Goal: Task Accomplishment & Management: Manage account settings

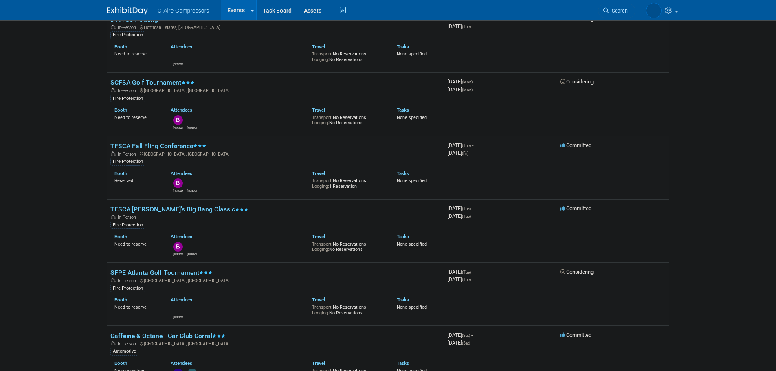
drag, startPoint x: 58, startPoint y: 116, endPoint x: 59, endPoint y: 137, distance: 21.6
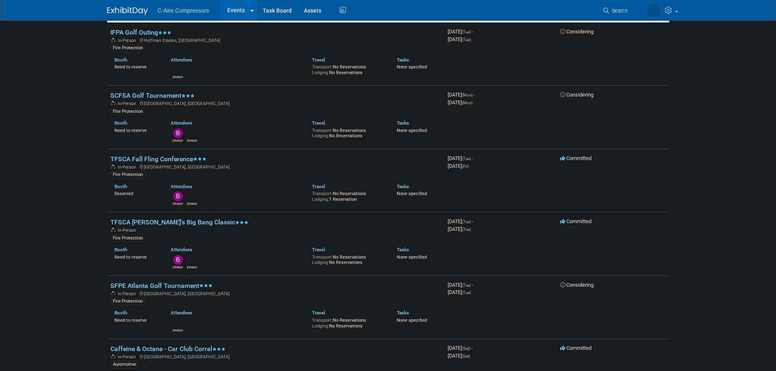
drag, startPoint x: 59, startPoint y: 137, endPoint x: 55, endPoint y: 121, distance: 16.3
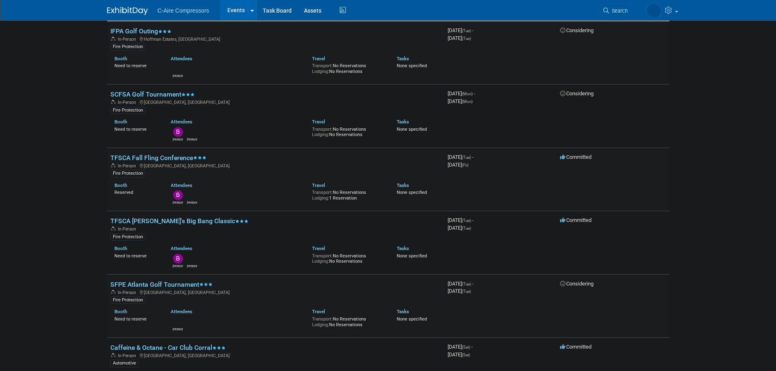
drag, startPoint x: 55, startPoint y: 121, endPoint x: 58, endPoint y: 128, distance: 7.3
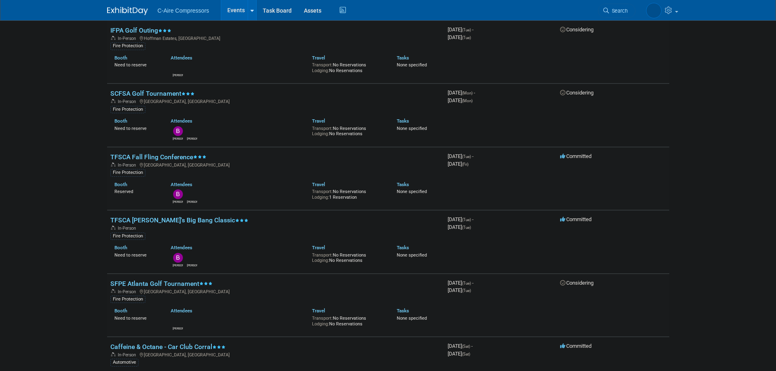
scroll to position [109, 0]
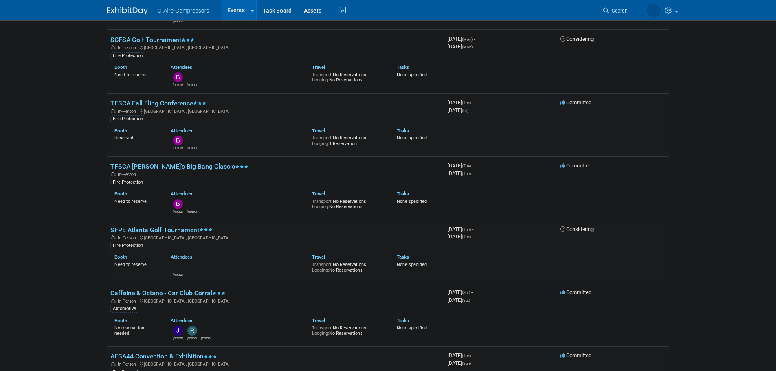
drag, startPoint x: 75, startPoint y: 110, endPoint x: 78, endPoint y: 123, distance: 13.3
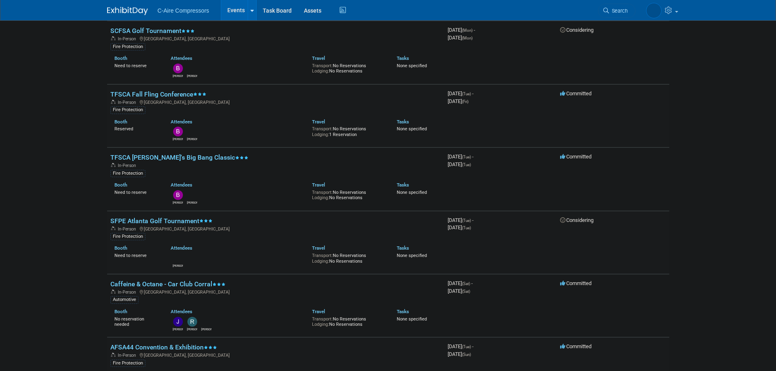
drag, startPoint x: 78, startPoint y: 123, endPoint x: 79, endPoint y: 131, distance: 7.8
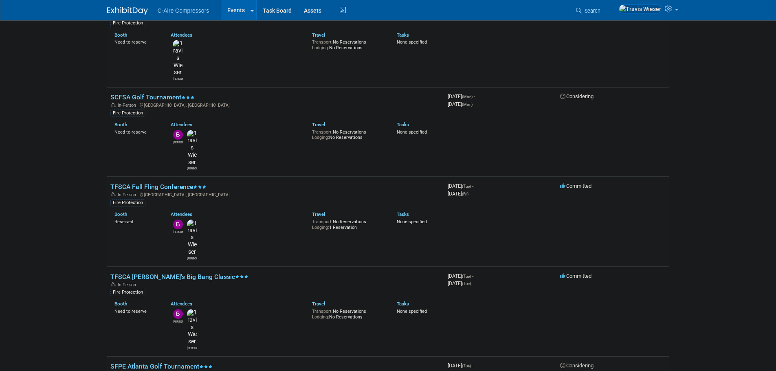
scroll to position [131, 0]
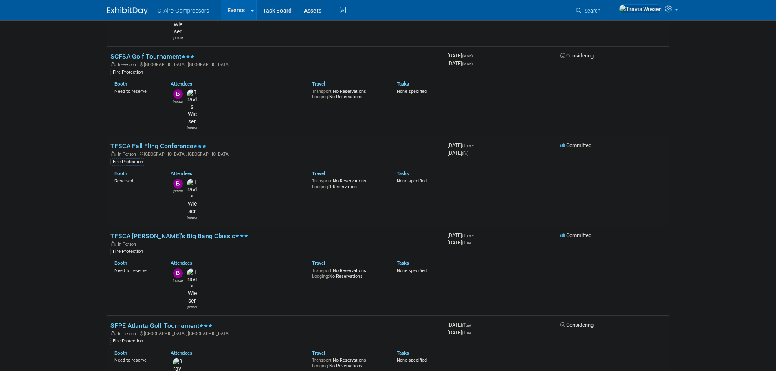
drag, startPoint x: 61, startPoint y: 178, endPoint x: 68, endPoint y: 177, distance: 6.6
click at [61, 178] on body "C-Aire Compressors Events Add Event Bulk Upload Events Shareable Event Boards R…" at bounding box center [388, 54] width 776 height 371
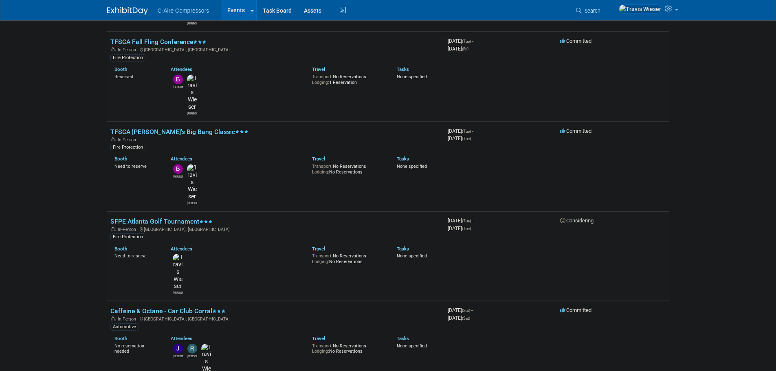
scroll to position [254, 0]
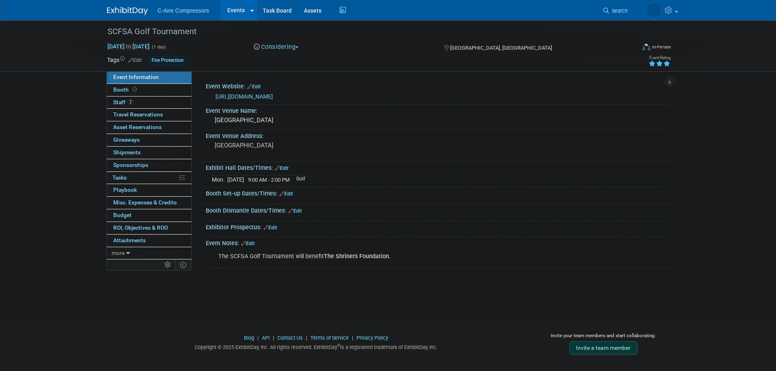
click at [241, 95] on link "https://scfiresprinklerassociation.com/golf-tournament/" at bounding box center [243, 96] width 57 height 7
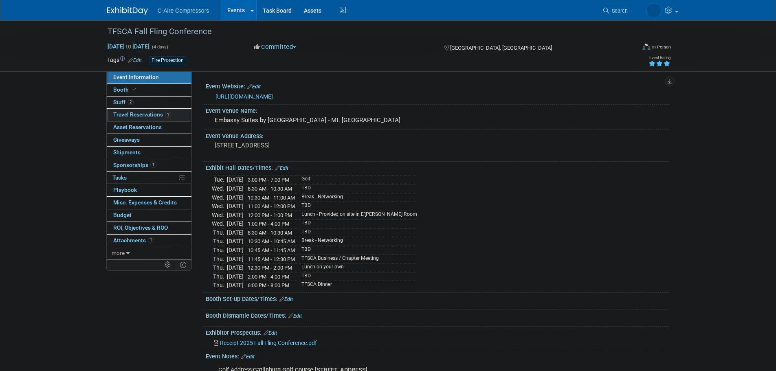
click at [156, 113] on span "Travel Reservations 1" at bounding box center [142, 114] width 58 height 7
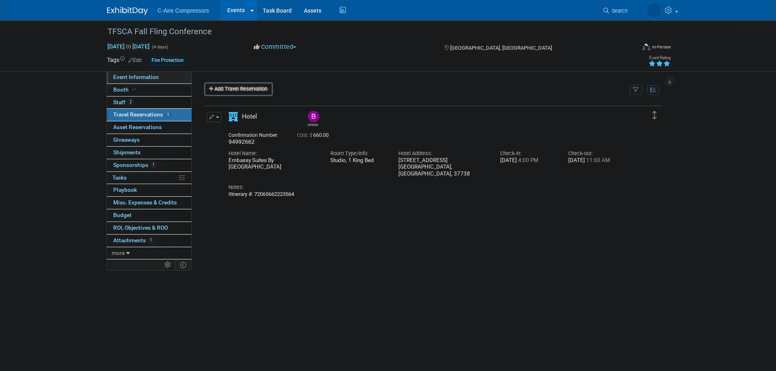
click at [156, 79] on span "Event Information" at bounding box center [136, 77] width 46 height 7
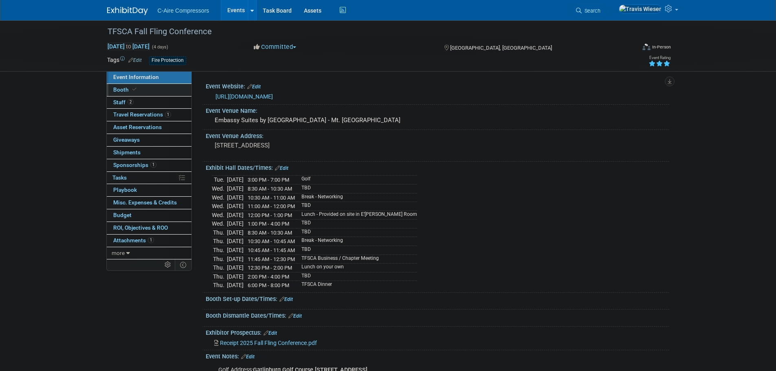
click at [147, 91] on link "Booth" at bounding box center [149, 90] width 85 height 12
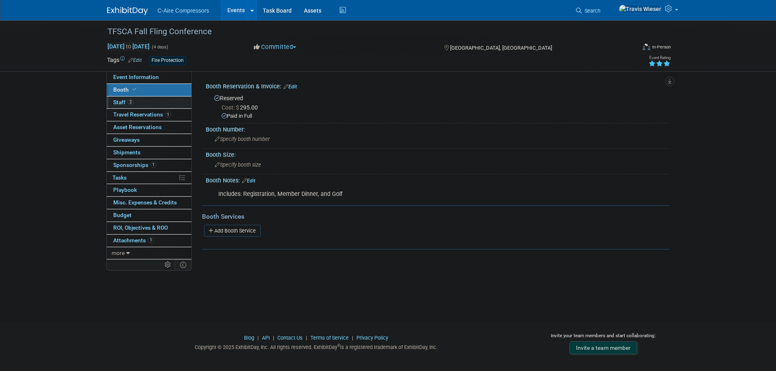
click at [145, 100] on link "2 Staff 2" at bounding box center [149, 102] width 85 height 12
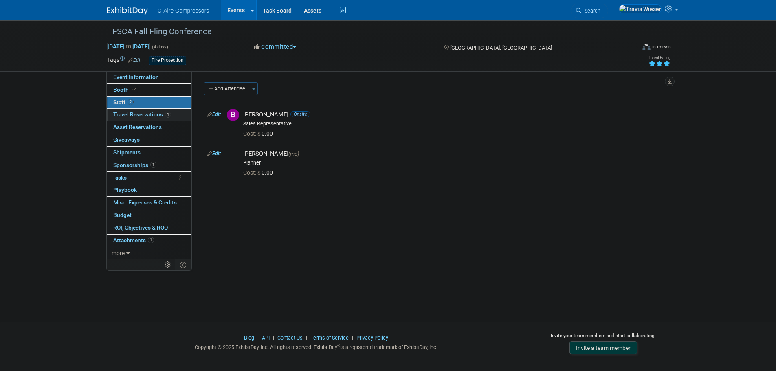
click at [144, 115] on span "Travel Reservations 1" at bounding box center [142, 114] width 58 height 7
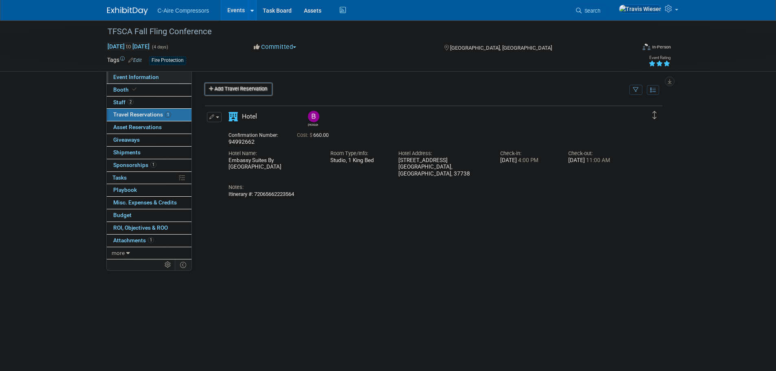
click at [154, 79] on span "Event Information" at bounding box center [136, 77] width 46 height 7
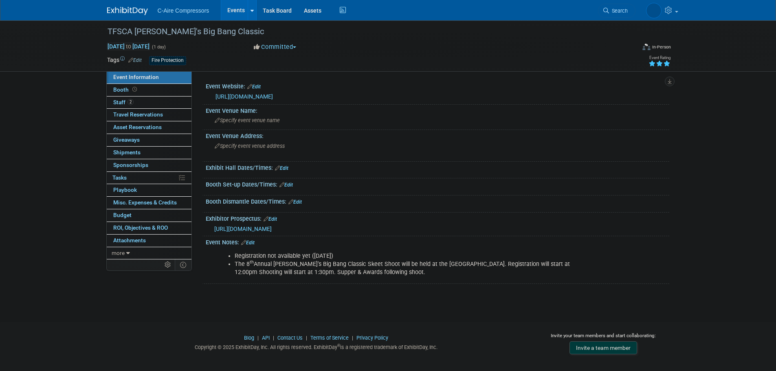
click at [254, 93] on link "[URL][DOMAIN_NAME]" at bounding box center [243, 96] width 57 height 7
click at [261, 230] on span "[URL][DOMAIN_NAME]" at bounding box center [242, 229] width 57 height 7
click at [254, 85] on link "Edit" at bounding box center [253, 87] width 13 height 6
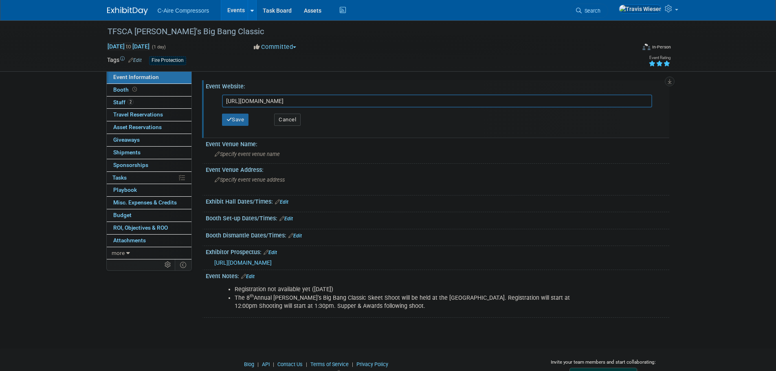
click at [260, 103] on input "https://member.nfsa.org/events/nfsa-event-calendar" at bounding box center [437, 100] width 430 height 13
type input "https://www.tfsca.com/8th-annual-carl-cutrell-jr-big-bang-classic/"
click at [234, 122] on button "Save" at bounding box center [235, 120] width 27 height 12
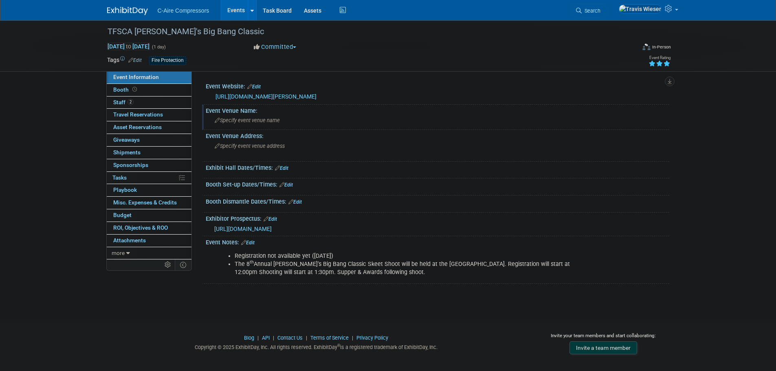
click at [243, 119] on span "Specify event venue name" at bounding box center [247, 120] width 65 height 6
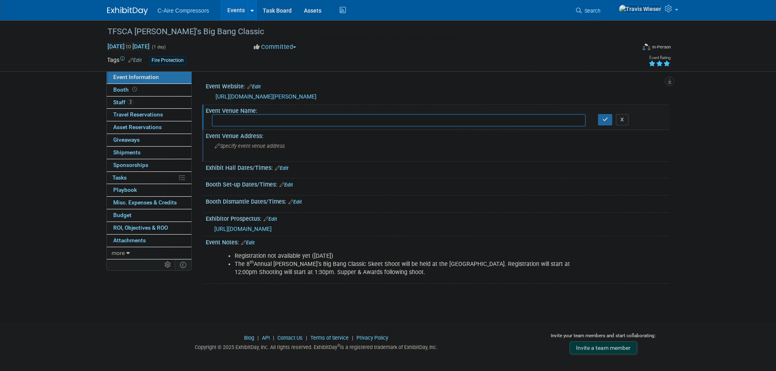
click at [251, 151] on div "Specify event venue address" at bounding box center [302, 149] width 181 height 19
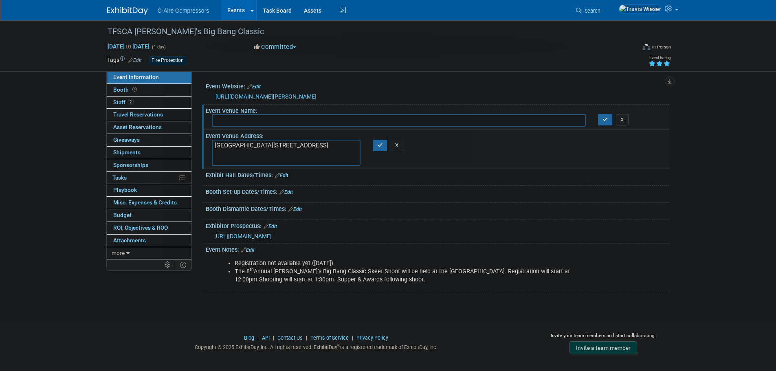
drag, startPoint x: 268, startPoint y: 145, endPoint x: 204, endPoint y: 147, distance: 63.9
click at [204, 147] on div "Event Venue Address: Nashville Gun Club 1100 County Hospital Rd Nashville TN 37…" at bounding box center [435, 149] width 467 height 39
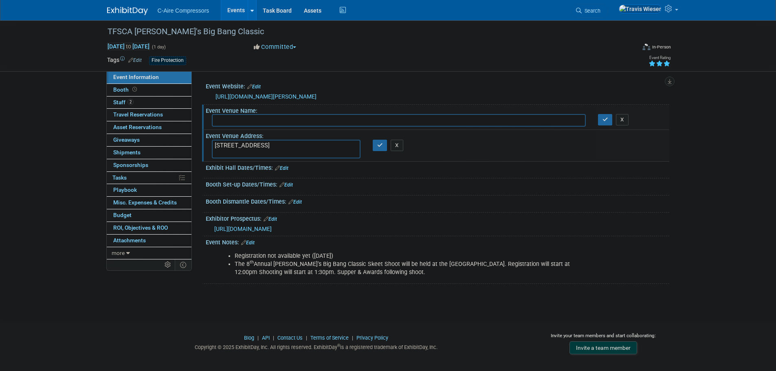
type textarea "1100 County Hospital Rd Nashville TN 37218"
click at [236, 118] on input "text" at bounding box center [399, 120] width 374 height 13
paste input "Nashville Gun Club"
type input "Nashville Gun Club"
click at [603, 124] on button "button" at bounding box center [605, 119] width 15 height 11
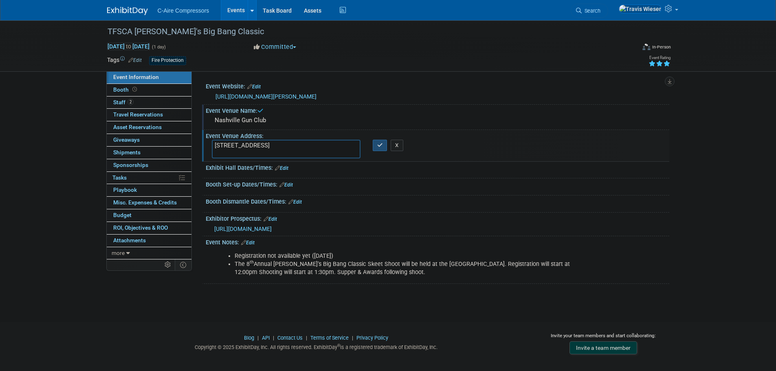
click at [383, 148] on button "button" at bounding box center [379, 145] width 15 height 11
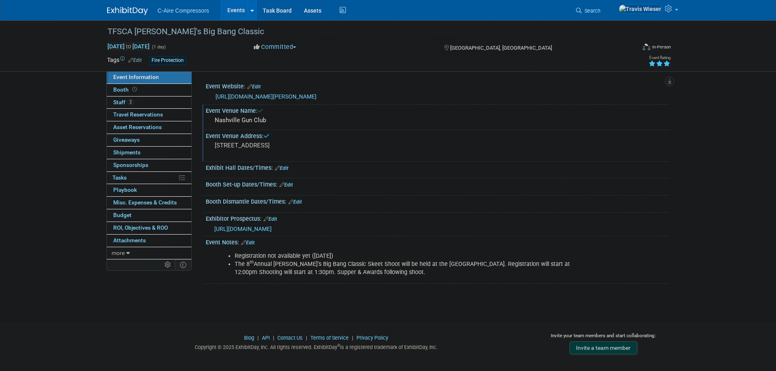
click at [242, 149] on pre "1100 County Hospital Rd Nashville TN 37218" at bounding box center [302, 145] width 175 height 7
click at [240, 153] on textarea "1100 County Hospital Rd Nashville TN 37218" at bounding box center [286, 149] width 149 height 19
type textarea "1100 County Hospital Rd Nashville, TN 37218"
click at [377, 149] on button "button" at bounding box center [379, 145] width 15 height 11
click at [64, 145] on div "TFSCA Carl Cutrell Jr.'s Big Bang Classic Oct 7, 2025 to Oct 7, 2025 (1 day) Oc…" at bounding box center [388, 163] width 776 height 287
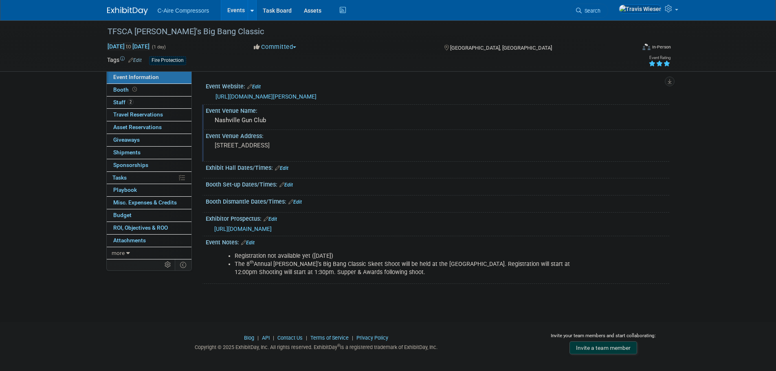
click at [210, 295] on div "TFSCA Carl Cutrell Jr.'s Big Bang Classic Oct 7, 2025 to Oct 7, 2025 (1 day) Oc…" at bounding box center [388, 163] width 776 height 287
click at [254, 238] on div "Event Notes: Edit" at bounding box center [437, 241] width 463 height 11
click at [251, 243] on link "Edit" at bounding box center [247, 243] width 13 height 6
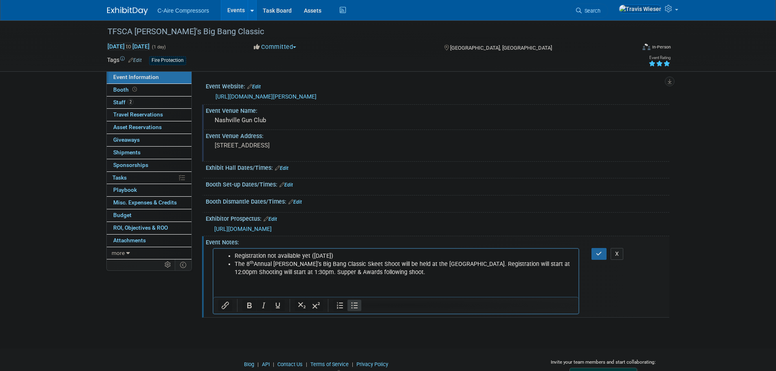
click at [330, 250] on html "Registration not available yet (3/12/25) The 8 th Annual Carl Cutrell Jr.’s Big…" at bounding box center [395, 262] width 365 height 28
drag, startPoint x: 345, startPoint y: 254, endPoint x: 230, endPoint y: 252, distance: 114.4
click at [230, 252] on ul "Registration not available yet (3/12/25) The 8 th Annual Carl Cutrell Jr.’s Big…" at bounding box center [396, 264] width 356 height 24
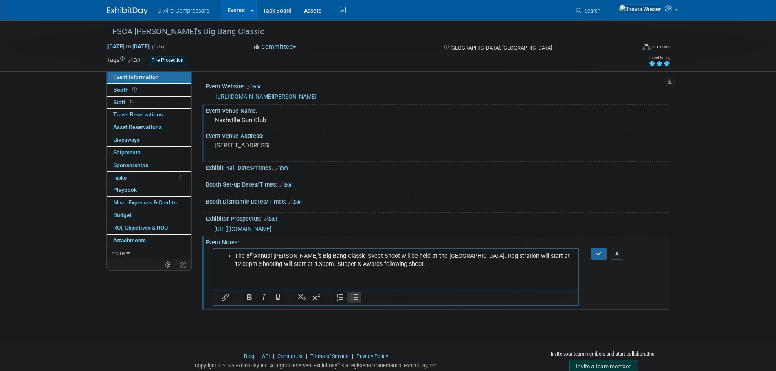
click at [486, 264] on li "The 8 th Annual Carl Cutrell Jr.’s Big Bang Classic Skeet Shoot will be held at…" at bounding box center [404, 260] width 340 height 16
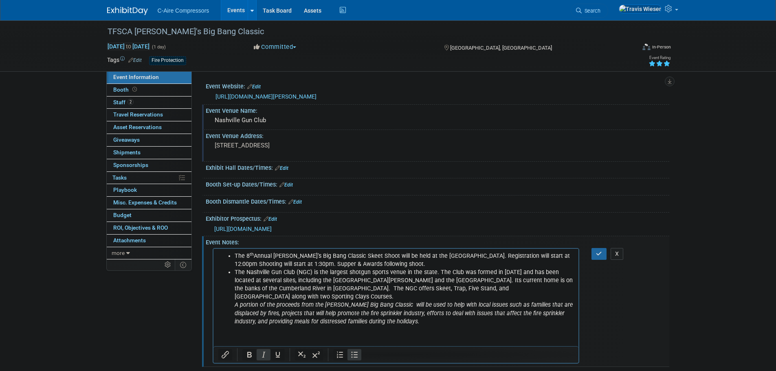
click at [231, 304] on ul "The 8 th Annual Carl Cutrell Jr.’s Big Bang Classic Skeet Shoot will be held at…" at bounding box center [396, 289] width 356 height 74
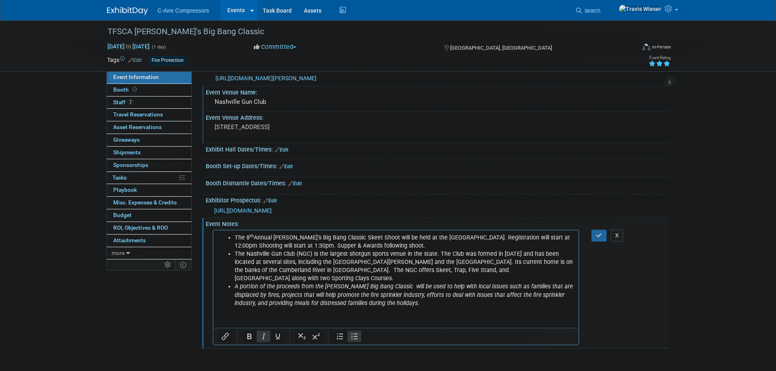
scroll to position [41, 0]
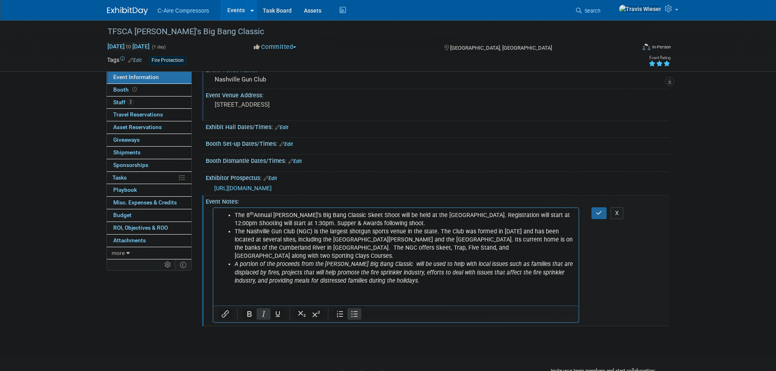
drag, startPoint x: 595, startPoint y: 211, endPoint x: 633, endPoint y: 231, distance: 43.2
click at [649, 240] on div "Event Notes: Edit Registration not available yet (3/12/25) The 8 th Annual Carl…" at bounding box center [435, 260] width 467 height 130
click at [594, 212] on button "button" at bounding box center [598, 213] width 15 height 12
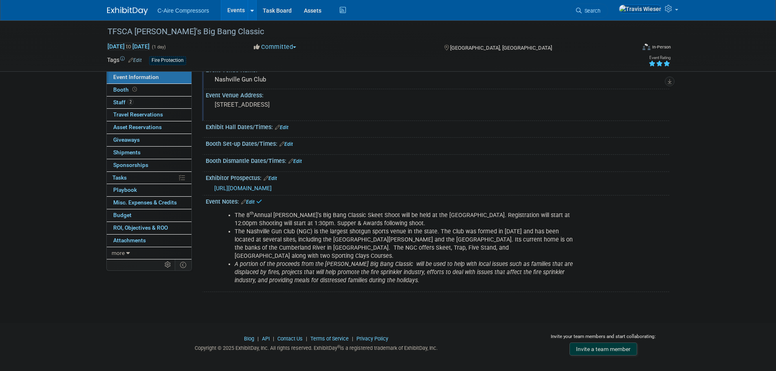
click at [140, 296] on div "TFSCA Carl Cutrell Jr.'s Big Bang Classic Oct 7, 2025 to Oct 7, 2025 (1 day) Oc…" at bounding box center [388, 144] width 776 height 329
click at [145, 296] on div "TFSCA Carl Cutrell Jr.'s Big Bang Classic Oct 7, 2025 to Oct 7, 2025 (1 day) Oc…" at bounding box center [388, 144] width 776 height 329
click at [123, 292] on div "TFSCA Carl Cutrell Jr.'s Big Bang Classic Oct 7, 2025 to Oct 7, 2025 (1 day) Oc…" at bounding box center [388, 144] width 776 height 329
click at [285, 125] on link "Edit" at bounding box center [281, 128] width 13 height 6
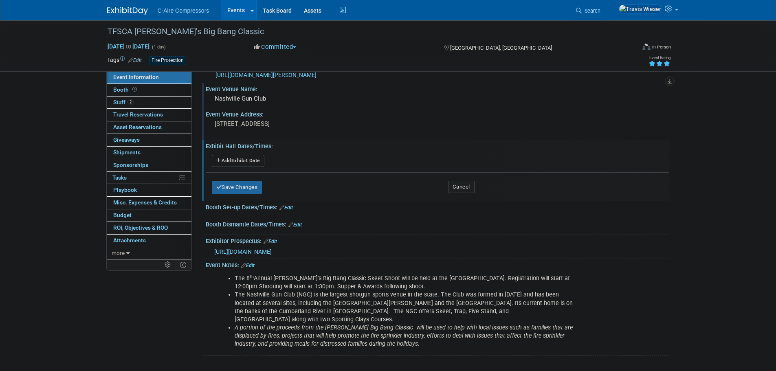
scroll to position [0, 0]
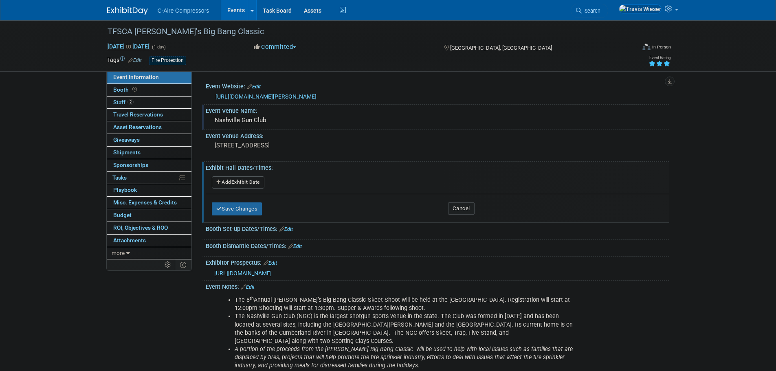
click at [237, 184] on button "Add Another Exhibit Date" at bounding box center [238, 182] width 53 height 12
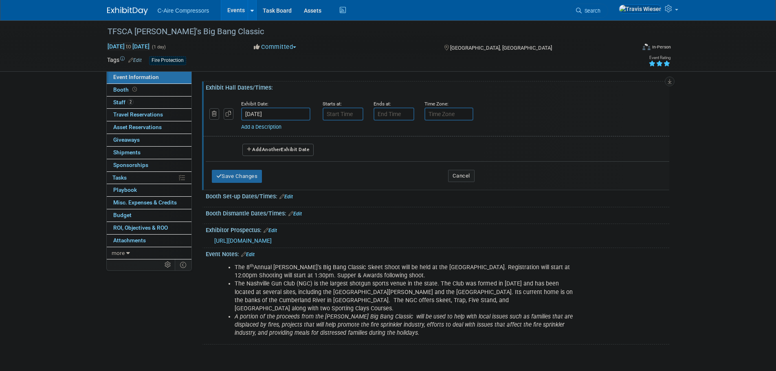
scroll to position [81, 0]
click at [337, 111] on input "7:00 AM" at bounding box center [342, 112] width 41 height 13
click at [345, 129] on span at bounding box center [341, 133] width 14 height 14
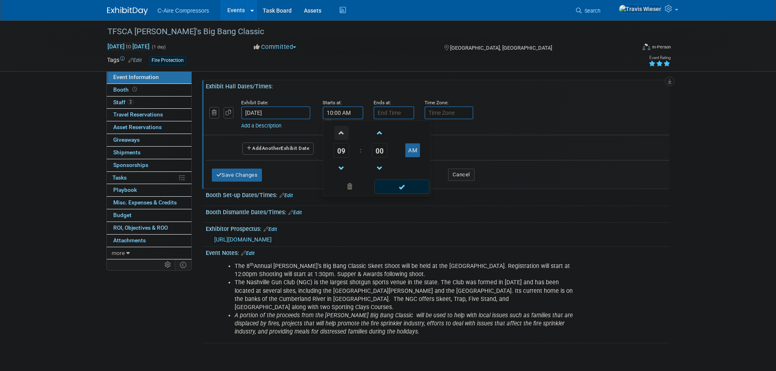
click at [345, 129] on span at bounding box center [341, 133] width 14 height 14
click at [379, 152] on span "00" at bounding box center [379, 150] width 15 height 15
click at [390, 156] on td "30" at bounding box center [390, 155] width 26 height 22
type input "12:30 PM"
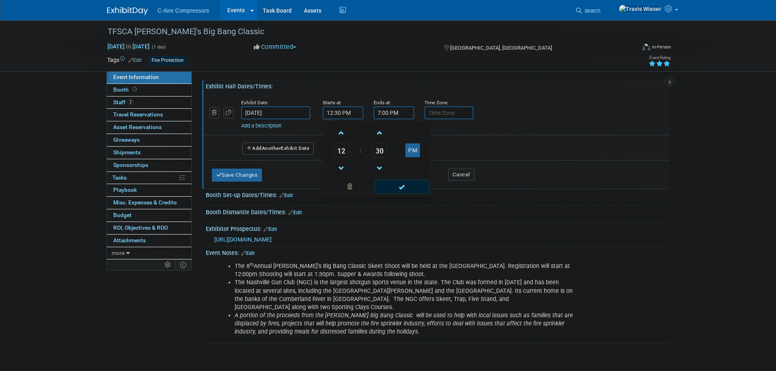
click at [389, 111] on input "7:00 PM" at bounding box center [393, 112] width 41 height 13
click at [395, 156] on span "07" at bounding box center [391, 150] width 15 height 15
click at [407, 136] on td "01" at bounding box center [414, 133] width 26 height 22
click at [385, 111] on input "1:00 PM" at bounding box center [393, 112] width 41 height 13
click at [425, 151] on span "00" at bounding box center [430, 150] width 15 height 15
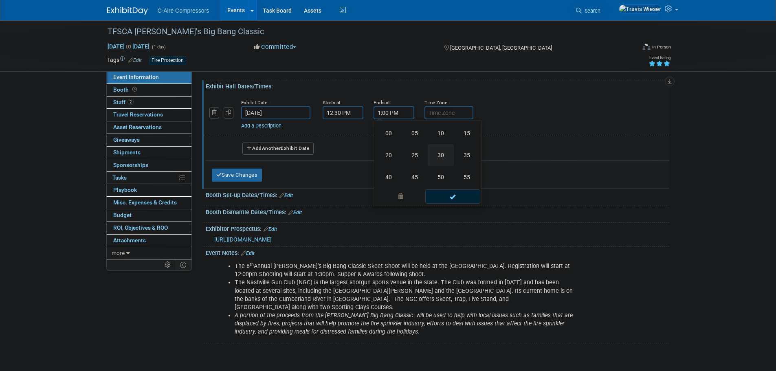
click at [435, 153] on td "30" at bounding box center [440, 155] width 26 height 22
type input "1:30 PM"
click at [417, 113] on div "Ends at: 1:30 PM" at bounding box center [392, 108] width 51 height 21
click at [270, 127] on link "Add a Description" at bounding box center [261, 126] width 40 height 6
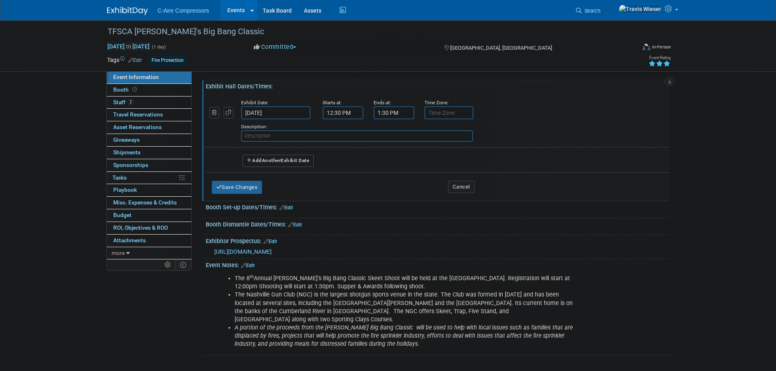
click at [283, 136] on input "text" at bounding box center [357, 135] width 232 height 11
type input "Registration"
click at [300, 155] on button "Add Another Exhibit Date" at bounding box center [278, 161] width 72 height 12
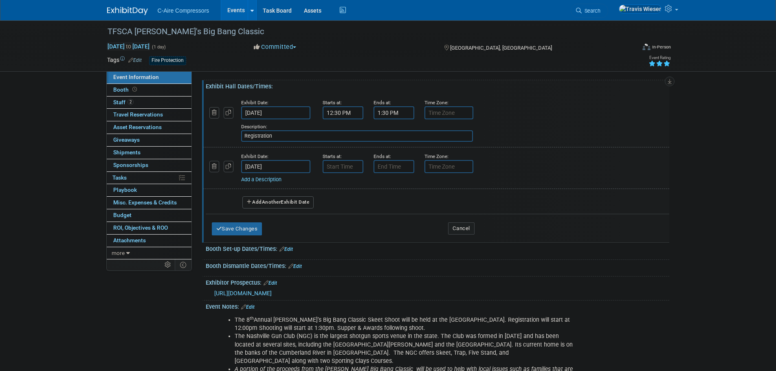
click at [262, 166] on input "Oct 8, 2025" at bounding box center [275, 166] width 69 height 13
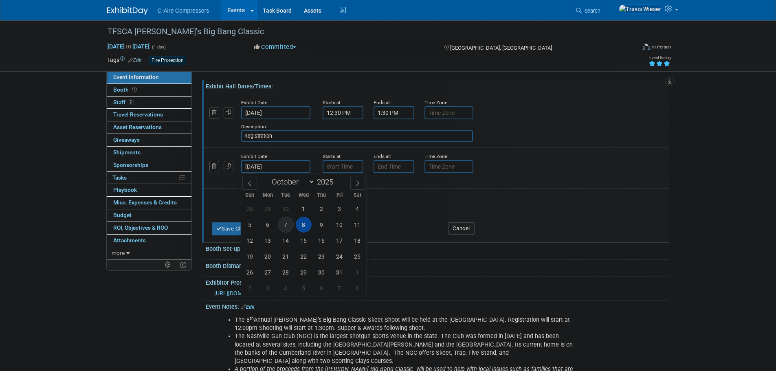
click at [291, 223] on span "7" at bounding box center [286, 225] width 16 height 16
type input "Oct 7, 2025"
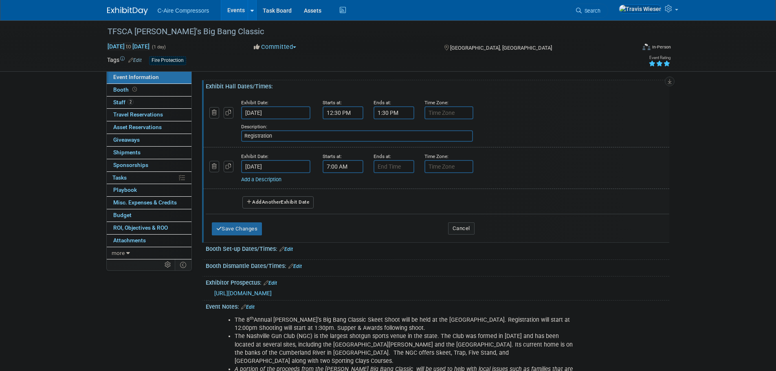
click at [340, 166] on input "7:00 AM" at bounding box center [342, 166] width 41 height 13
click at [339, 198] on span "07" at bounding box center [340, 204] width 15 height 15
click at [359, 186] on td "01" at bounding box center [364, 187] width 26 height 22
click at [390, 207] on td "00" at bounding box center [380, 204] width 34 height 15
click at [385, 206] on span "00" at bounding box center [379, 204] width 15 height 15
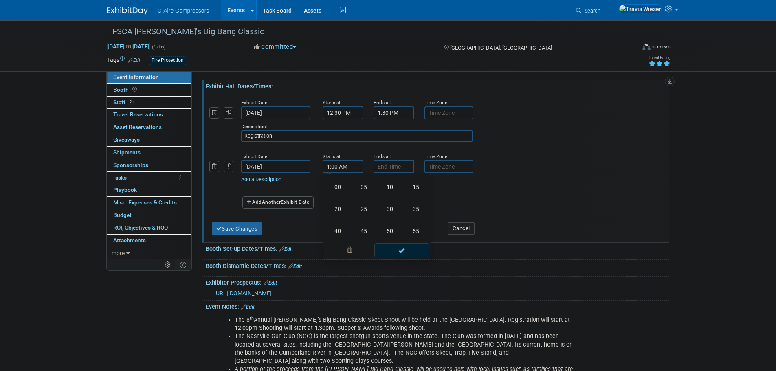
click at [381, 207] on td "30" at bounding box center [390, 209] width 26 height 22
click at [410, 203] on button "AM" at bounding box center [412, 204] width 15 height 14
type input "1:30 PM"
click at [387, 164] on input "7:00 PM" at bounding box center [393, 166] width 41 height 13
click at [393, 219] on span at bounding box center [392, 222] width 14 height 14
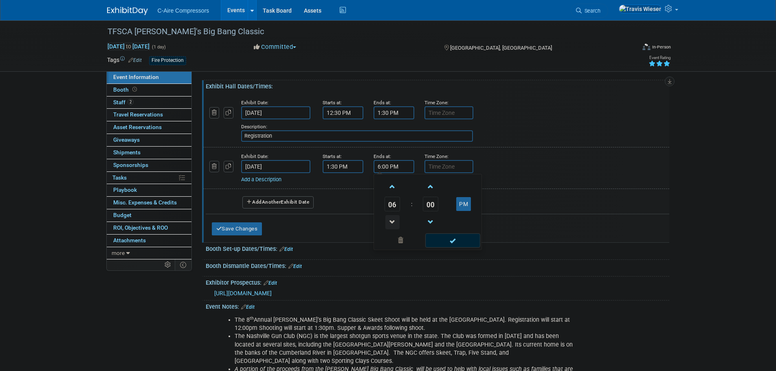
click at [393, 219] on span at bounding box center [392, 222] width 14 height 14
type input "4:00 PM"
click at [398, 244] on span at bounding box center [400, 240] width 49 height 14
click at [263, 179] on link "Add a Description" at bounding box center [261, 179] width 40 height 6
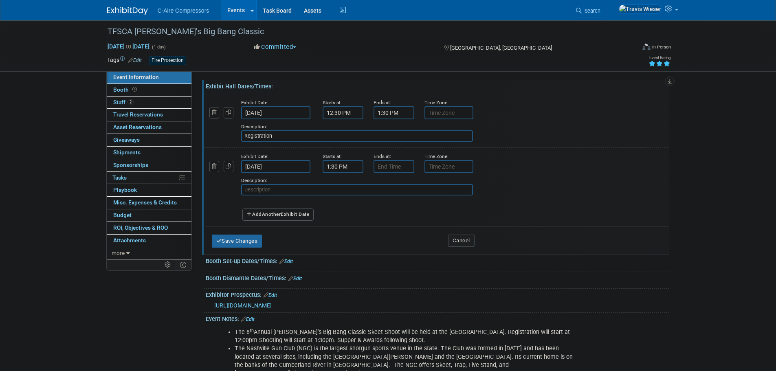
click at [271, 193] on input "text" at bounding box center [357, 189] width 232 height 11
click at [319, 188] on input "Skeet Shoot then Reception" at bounding box center [357, 189] width 232 height 11
type input "Skeet Shoot then Reception with a presentation and awards"
click at [242, 240] on button "Save Changes" at bounding box center [237, 240] width 50 height 13
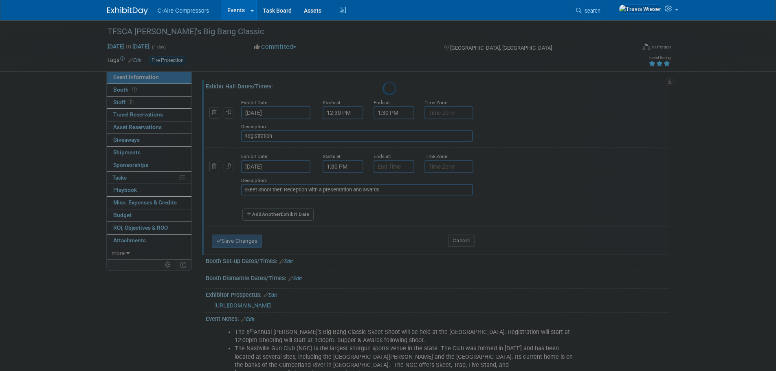
scroll to position [48, 0]
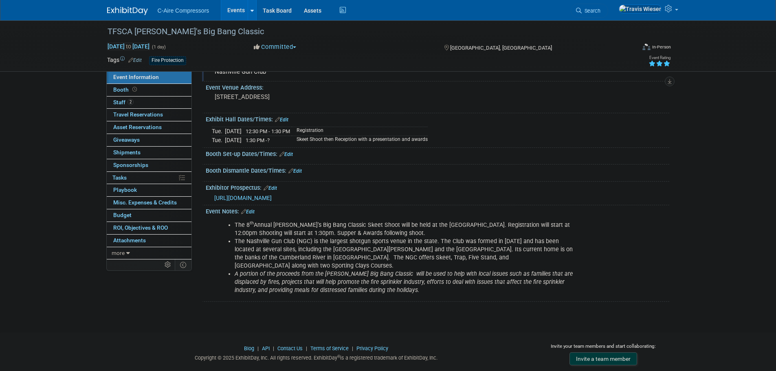
click at [170, 291] on div "Event Information Event Info Booth Booth 2 Staff 2 Staff 0 Travel Reservations …" at bounding box center [388, 137] width 574 height 330
click at [157, 276] on div "Event Information Event Info Booth Booth 2 Staff 2 Staff 0 Travel Reservations …" at bounding box center [388, 137] width 574 height 330
click at [160, 281] on div "Event Information Event Info Booth Booth 2 Staff 2 Staff 0 Travel Reservations …" at bounding box center [388, 137] width 574 height 330
click at [248, 211] on link "Edit" at bounding box center [247, 212] width 13 height 6
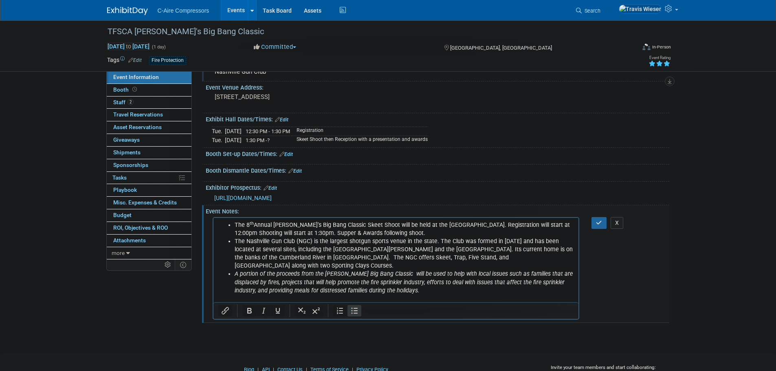
scroll to position [0, 0]
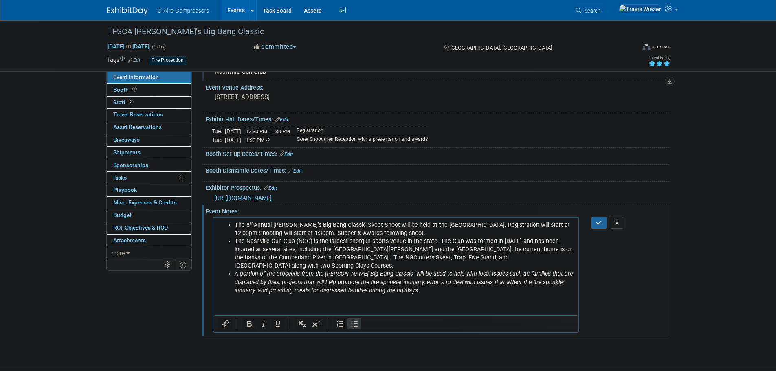
drag, startPoint x: 444, startPoint y: 295, endPoint x: 448, endPoint y: 298, distance: 5.3
click at [444, 294] on html "The 8 th Annual Carl Cutrell Jr.’s Big Bang Classic Skeet Shoot will be held at…" at bounding box center [395, 255] width 365 height 77
drag, startPoint x: 473, startPoint y: 231, endPoint x: 467, endPoint y: 233, distance: 5.9
click at [473, 231] on li "The 8 th Annual Carl Cutrell Jr.’s Big Bang Classic Skeet Shoot will be held at…" at bounding box center [404, 229] width 340 height 16
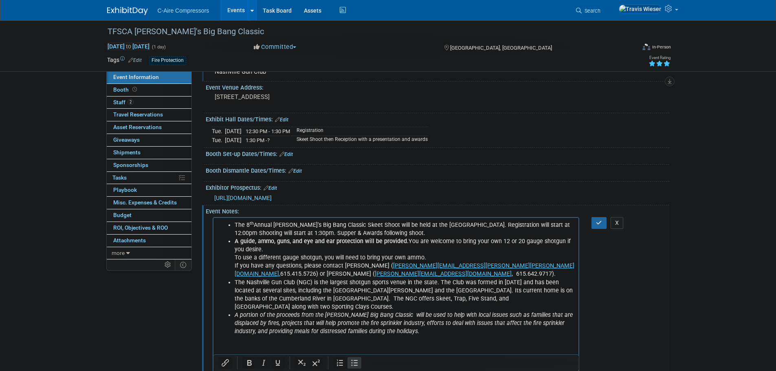
click at [323, 249] on li "A guide, ammo, guns, and eye and ear protection will be provided. You are welco…" at bounding box center [404, 257] width 340 height 41
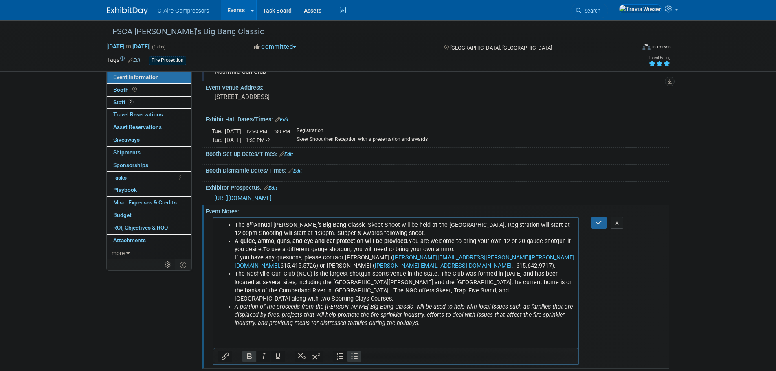
click at [405, 238] on li "A guide, ammo, guns, and eye and ear protection will be provided. You are welco…" at bounding box center [404, 253] width 340 height 33
click at [464, 246] on li "A guide, ammo, guns, and eye and ear protection will be provided. You are welco…" at bounding box center [404, 253] width 340 height 33
click at [305, 264] on p "If you have any questions, please contact Justin Hassell ( justin.hassell@fergu…" at bounding box center [404, 261] width 340 height 16
click at [485, 256] on p "If you have any questions, please contact Justin Hassell ( justin.hassell@fergu…" at bounding box center [404, 261] width 340 height 16
click at [337, 265] on p "If you have any questions, please contact Justin Hassell ( justin.hassell@fergu…" at bounding box center [404, 261] width 340 height 16
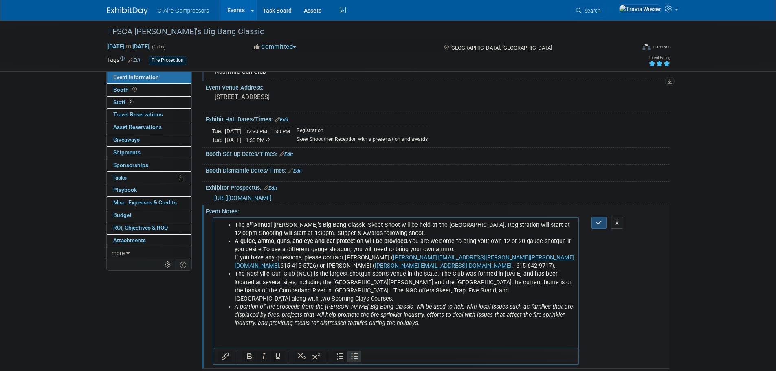
click at [597, 224] on icon "button" at bounding box center [599, 223] width 6 height 6
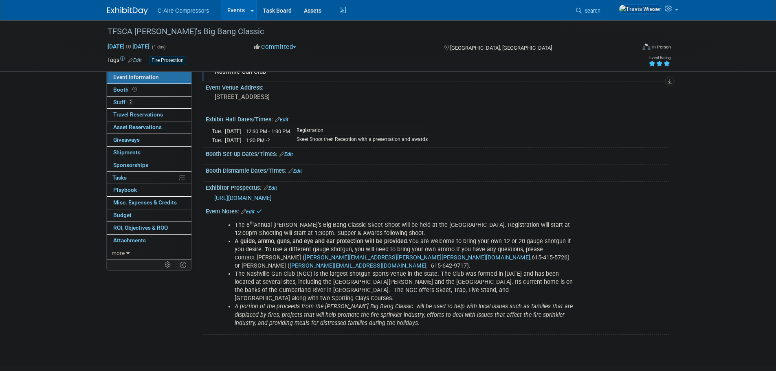
click at [166, 309] on div "Event Information Event Info Booth Booth 2 Staff 2 Staff 0 Travel Reservations …" at bounding box center [388, 153] width 574 height 363
click at [158, 89] on link "Booth" at bounding box center [149, 90] width 85 height 12
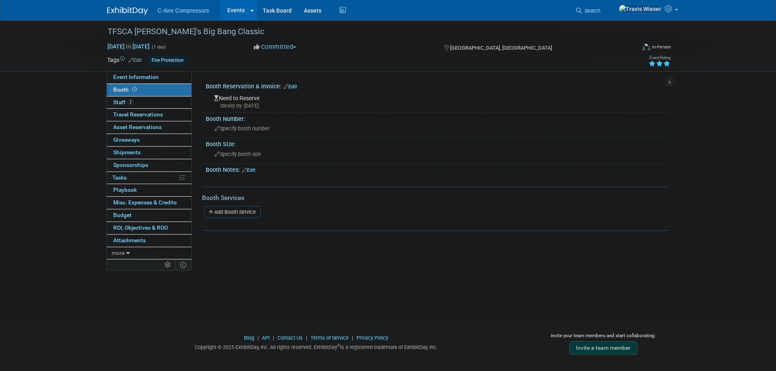
click at [293, 84] on link "Edit" at bounding box center [289, 87] width 13 height 6
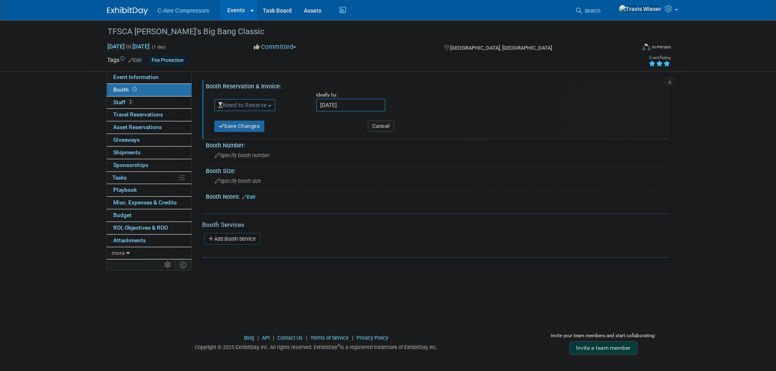
click at [291, 112] on div "Need to Reserve Need to Reserve Reserved No Reservation Required" at bounding box center [259, 104] width 102 height 24
click at [241, 124] on button "Save Changes" at bounding box center [239, 126] width 50 height 11
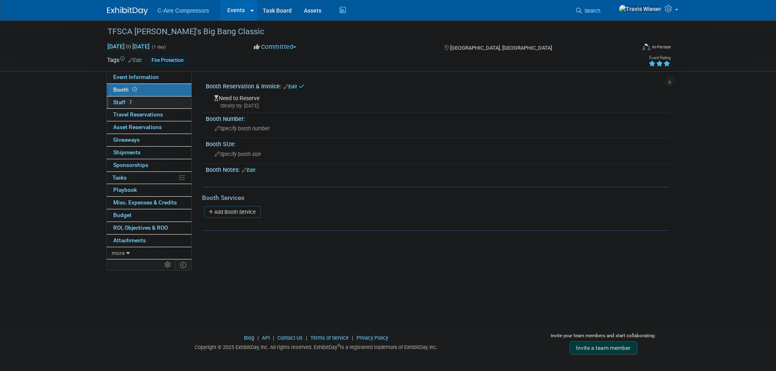
click at [157, 101] on link "2 Staff 2" at bounding box center [149, 102] width 85 height 12
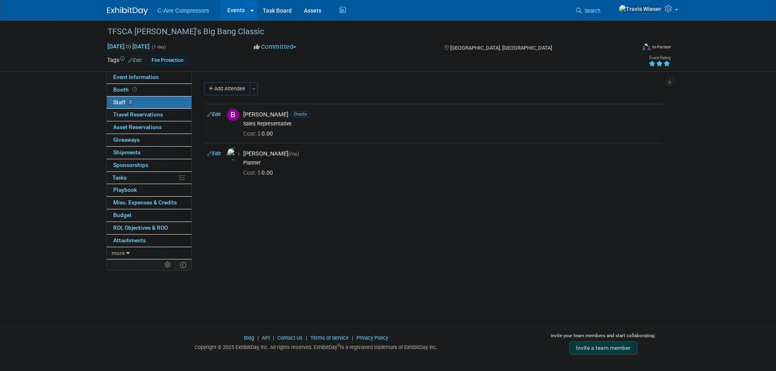
click at [216, 115] on link "Edit" at bounding box center [213, 115] width 13 height 6
select select "34a1a8f7-f7a2-4c43-bc3b-3a07c474a4c0"
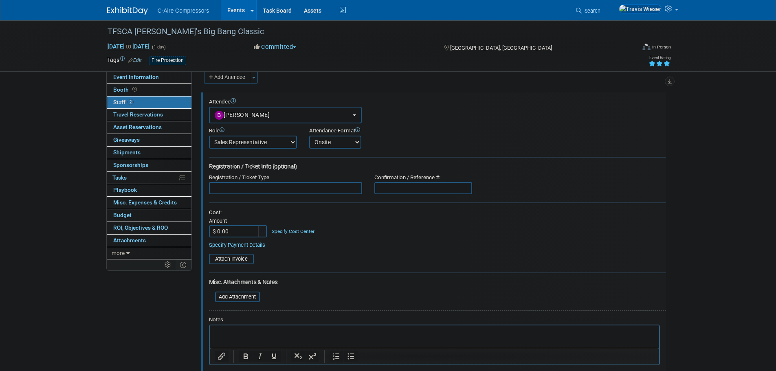
click at [250, 230] on input "$ 0.00" at bounding box center [234, 231] width 51 height 12
type input "$ 200.00"
click at [507, 241] on div "Cost: Amount $ 200.00 Specify Cost Center Cost Center -- Not Specified --" at bounding box center [437, 228] width 457 height 39
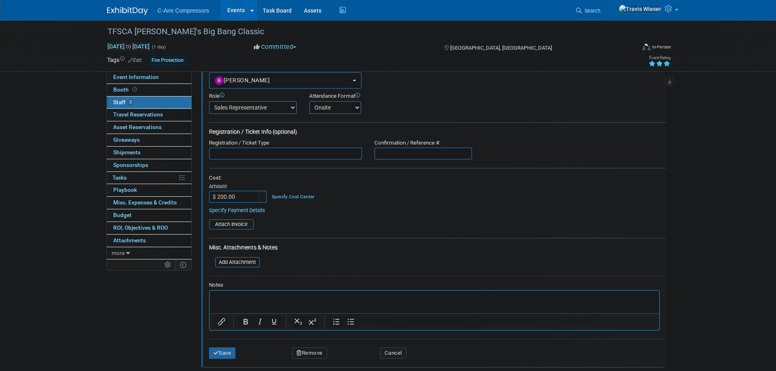
scroll to position [44, 0]
drag, startPoint x: 342, startPoint y: 208, endPoint x: 348, endPoint y: 198, distance: 12.0
click at [289, 297] on p "Rich Text Area. Press ALT-0 for help." at bounding box center [434, 300] width 440 height 8
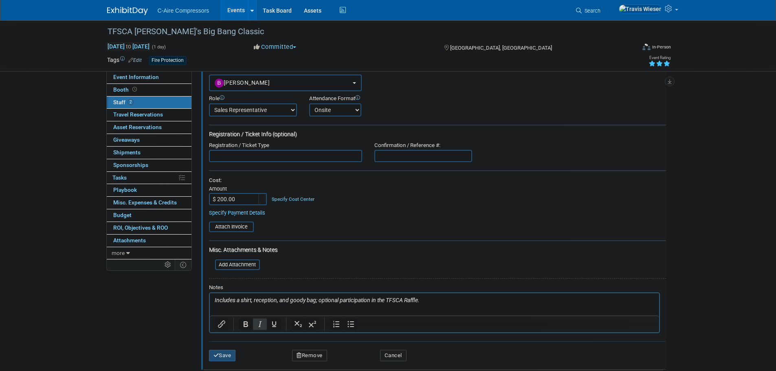
click at [228, 351] on button "Save" at bounding box center [222, 355] width 27 height 11
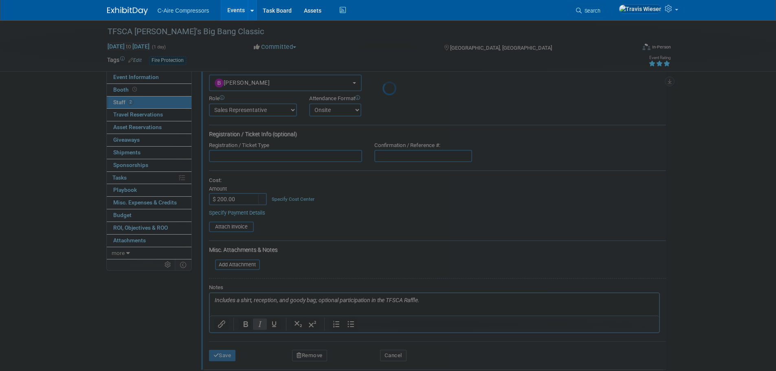
scroll to position [8, 0]
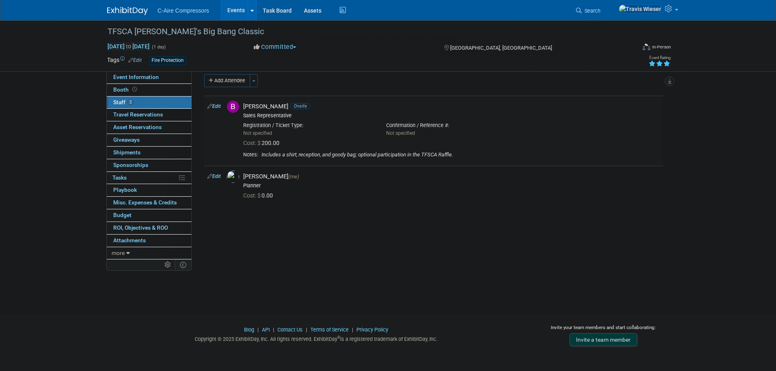
click at [220, 107] on link "Edit" at bounding box center [213, 106] width 13 height 6
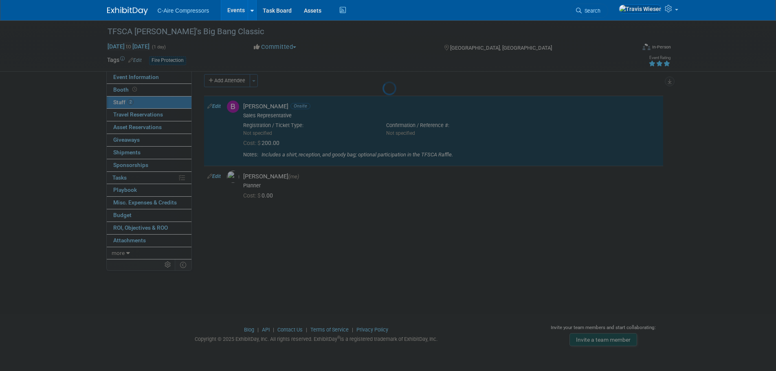
select select "34a1a8f7-f7a2-4c43-bc3b-3a07c474a4c0"
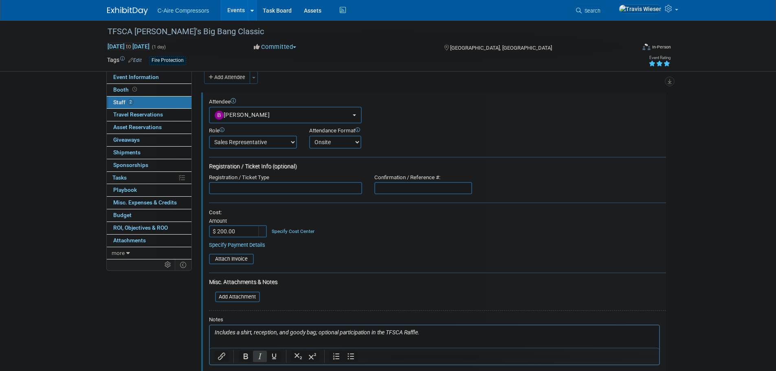
scroll to position [0, 0]
click at [240, 192] on input "text" at bounding box center [285, 188] width 153 height 12
type input "One Shooter"
click at [309, 198] on form "Attendee <img src="https://www.exhibitday.com/Images/Unassigned-User-Icon.png" …" at bounding box center [437, 249] width 457 height 301
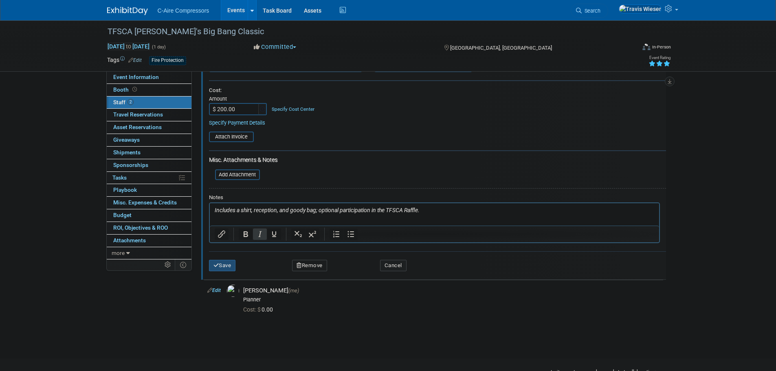
click at [234, 267] on button "Save" at bounding box center [222, 265] width 27 height 11
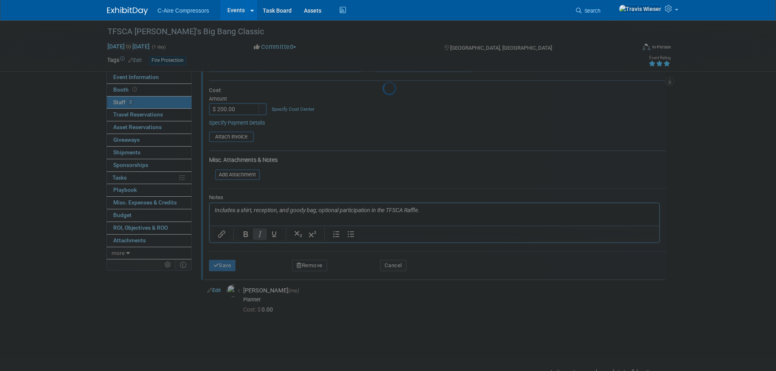
scroll to position [8, 0]
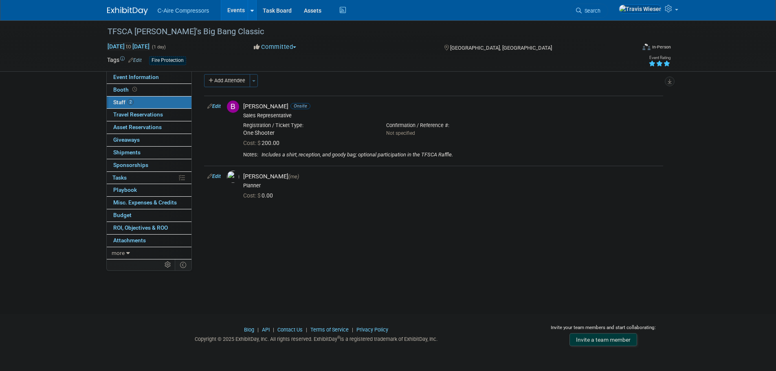
click at [129, 282] on div "TFSCA Carl Cutrell Jr.'s Big Bang Classic Oct 7, 2025 to Oct 7, 2025 (1 day) Oc…" at bounding box center [388, 155] width 776 height 287
click at [265, 218] on div "Event Website: Edit https://www.tfsca.com/8th-annual-carl-cutrell-jr-big-bang-c…" at bounding box center [430, 157] width 477 height 188
click at [158, 87] on link "Booth" at bounding box center [149, 90] width 85 height 12
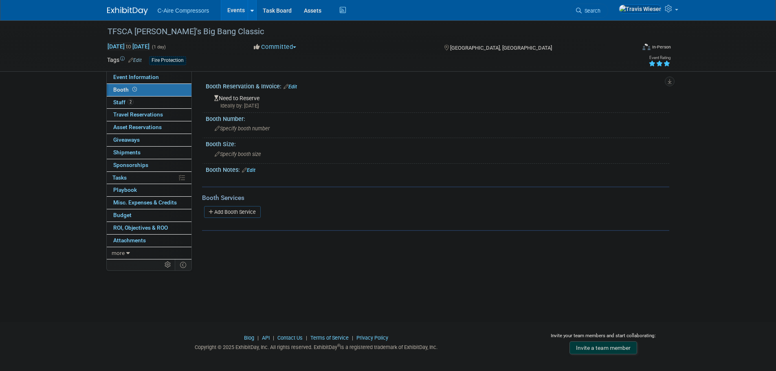
drag, startPoint x: 296, startPoint y: 87, endPoint x: 292, endPoint y: 92, distance: 6.7
click at [296, 86] on link "Edit" at bounding box center [289, 87] width 13 height 6
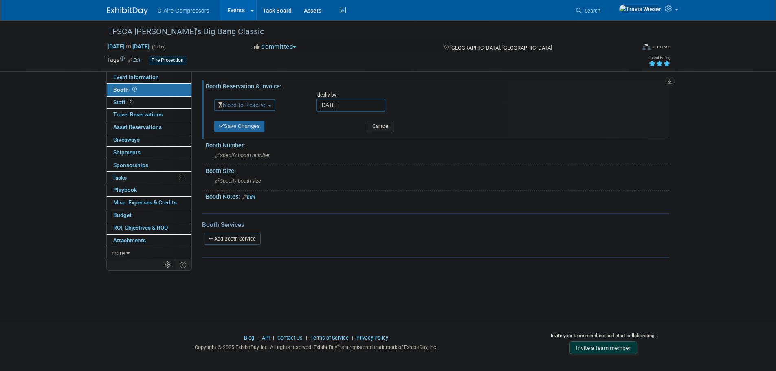
click at [274, 107] on button "Need to Reserve" at bounding box center [244, 105] width 61 height 12
click at [250, 140] on link "No Reservation Required" at bounding box center [258, 141] width 87 height 11
click at [245, 130] on button "Save Changes" at bounding box center [239, 126] width 50 height 11
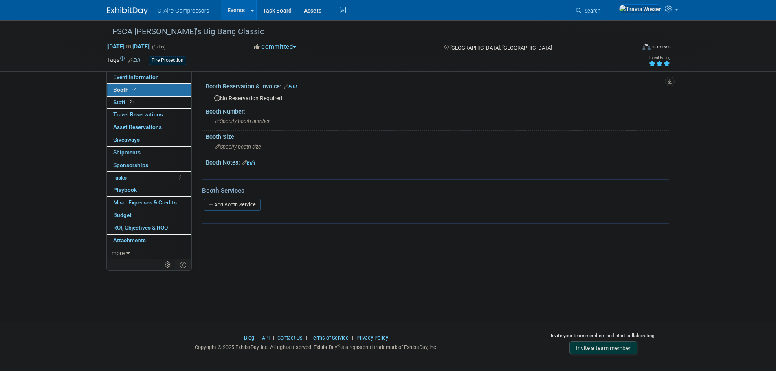
click at [291, 88] on link "Edit" at bounding box center [289, 87] width 13 height 6
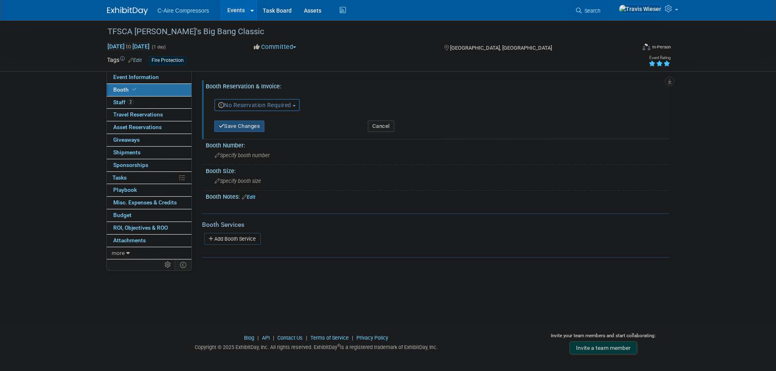
click at [252, 122] on button "Save Changes" at bounding box center [239, 126] width 50 height 11
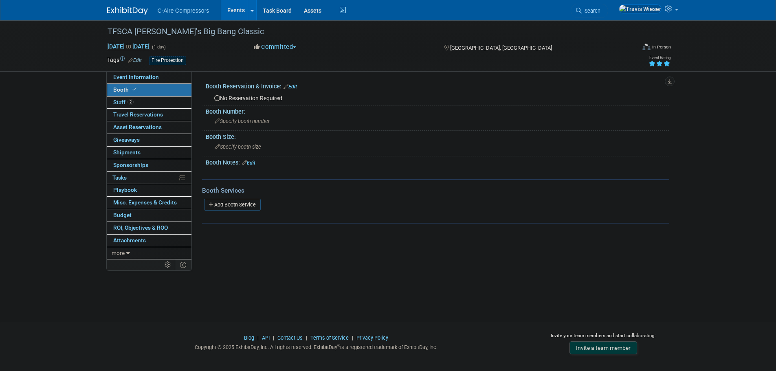
click at [296, 86] on link "Edit" at bounding box center [289, 87] width 13 height 6
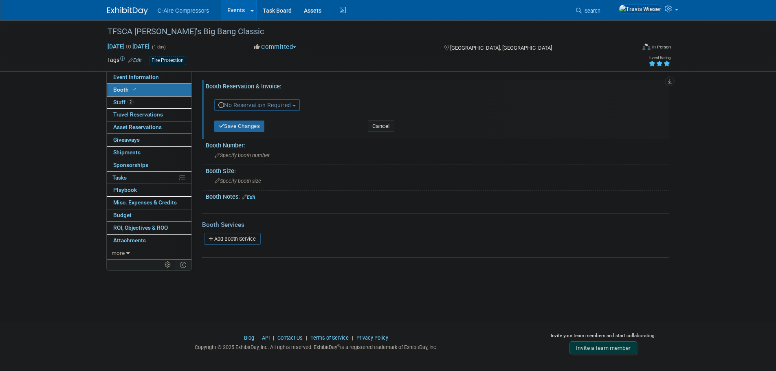
click at [271, 104] on span "No Reservation Required" at bounding box center [254, 105] width 73 height 7
click at [255, 127] on link "Reserved" at bounding box center [258, 130] width 87 height 11
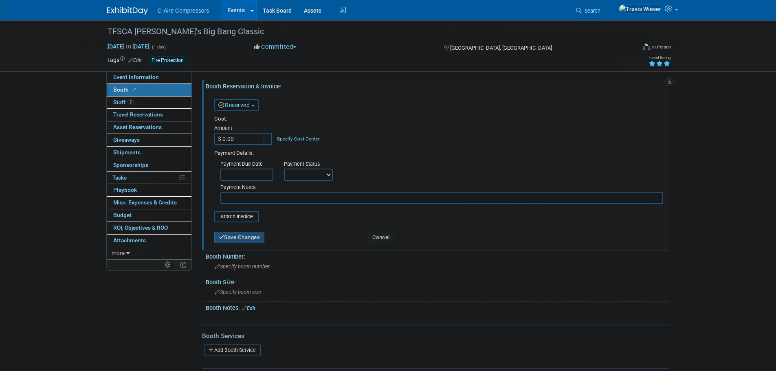
click at [247, 237] on button "Save Changes" at bounding box center [239, 237] width 50 height 11
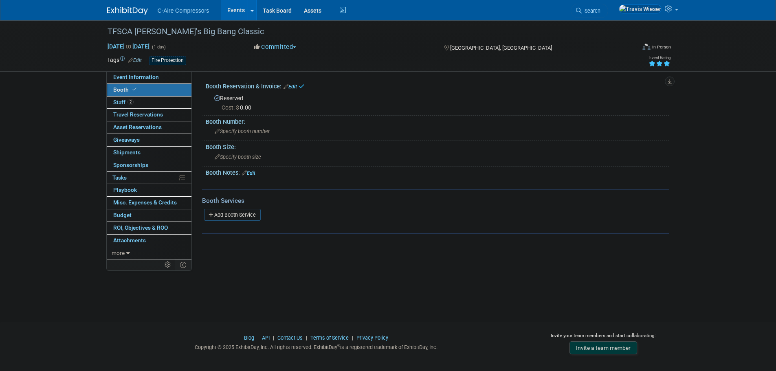
click at [242, 231] on div "Booth Services Add Booth Service" at bounding box center [435, 211] width 467 height 44
click at [149, 102] on link "2 Staff 2" at bounding box center [149, 102] width 85 height 12
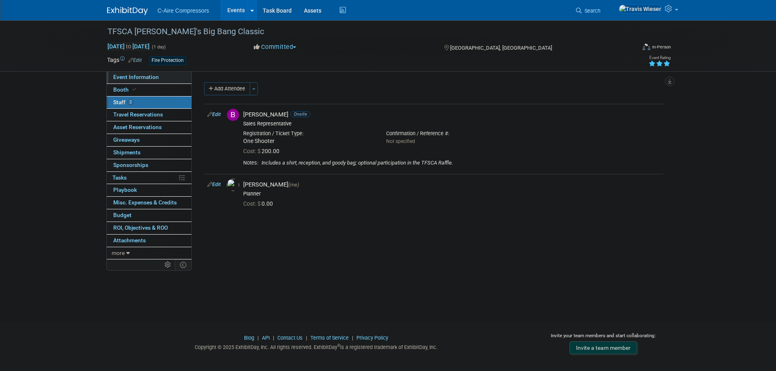
click at [160, 75] on link "Event Information" at bounding box center [149, 77] width 85 height 12
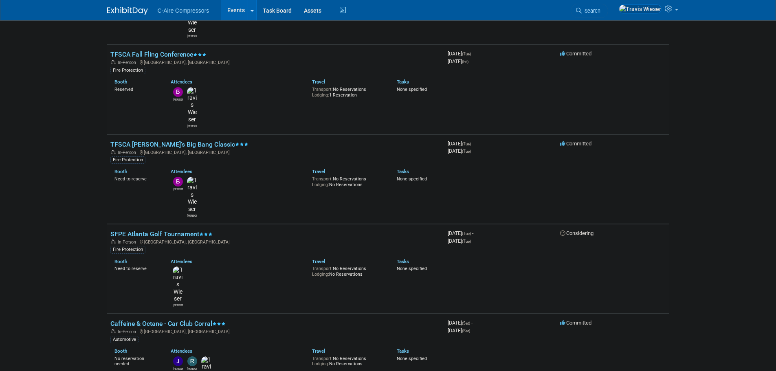
scroll to position [244, 0]
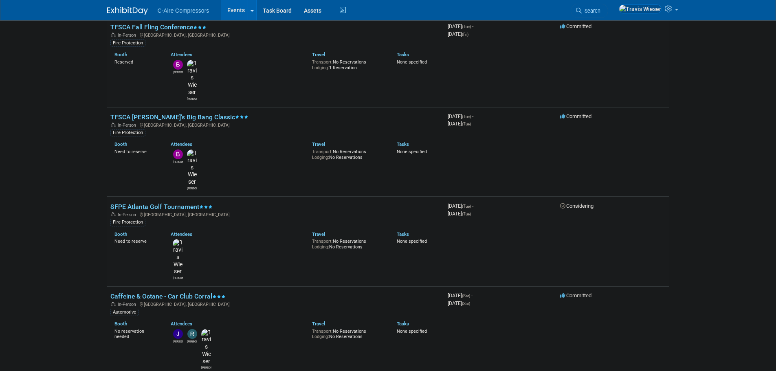
drag, startPoint x: 65, startPoint y: 171, endPoint x: 67, endPoint y: 180, distance: 9.1
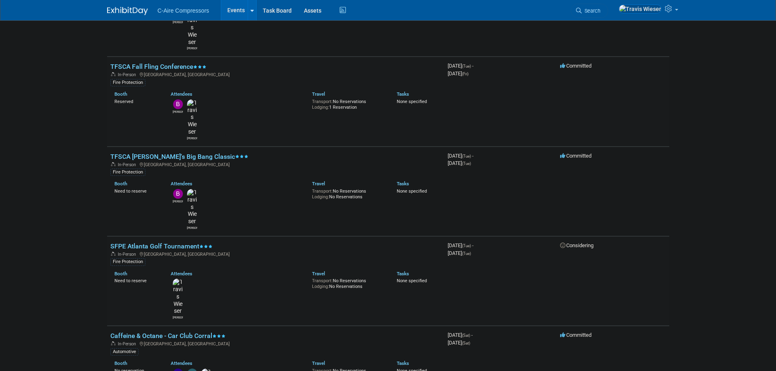
scroll to position [252, 0]
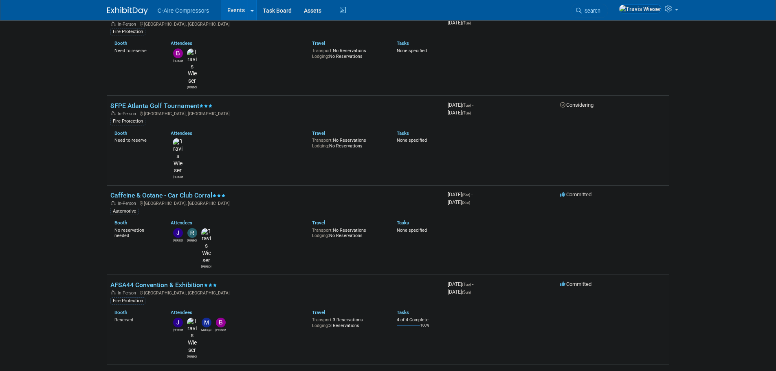
scroll to position [374, 0]
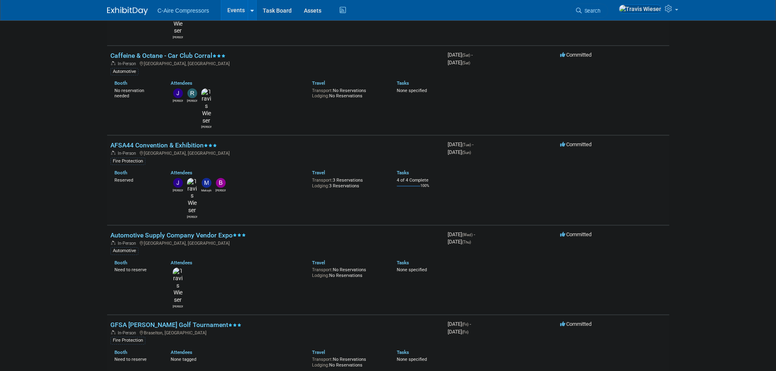
scroll to position [496, 0]
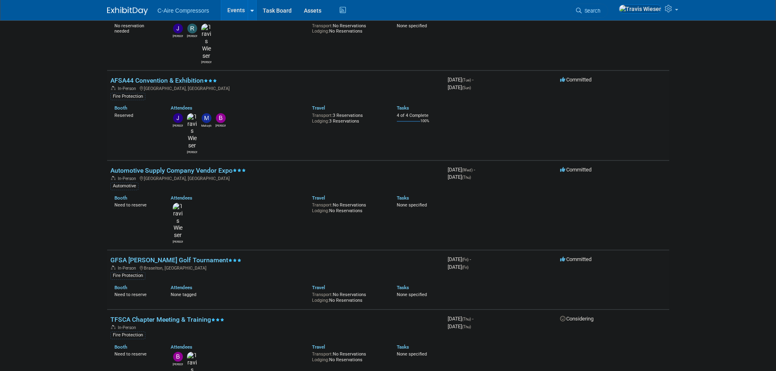
scroll to position [577, 0]
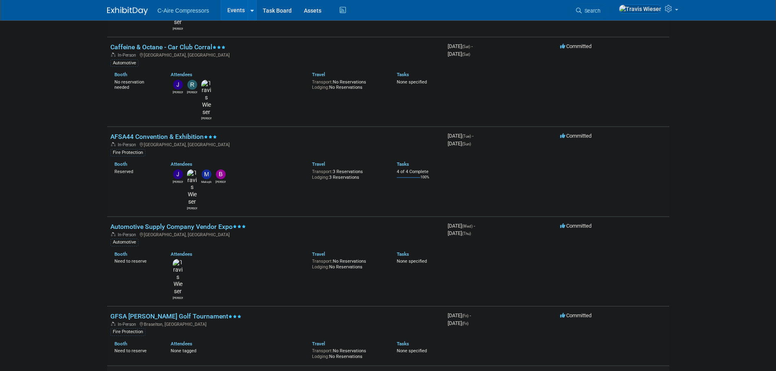
scroll to position [537, 0]
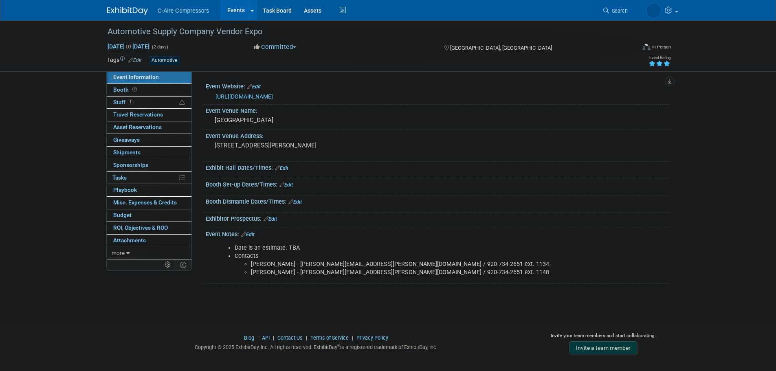
click at [273, 94] on link "[URL][DOMAIN_NAME]" at bounding box center [243, 96] width 57 height 7
click at [294, 49] on button "Committed" at bounding box center [275, 47] width 48 height 9
click at [288, 70] on link "Considering" at bounding box center [283, 71] width 64 height 11
click at [84, 81] on div "Automotive Supply Company Vendor Expo Oct 15, 2025 to Oct 16, 2025 (2 days) Oct…" at bounding box center [388, 163] width 776 height 287
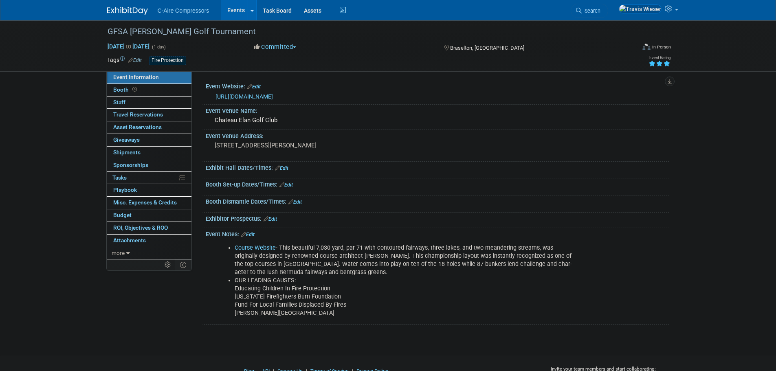
click at [257, 93] on link "https://www.golfinvite.net/gfsa25" at bounding box center [243, 96] width 57 height 7
click at [145, 90] on link "Booth" at bounding box center [149, 90] width 85 height 12
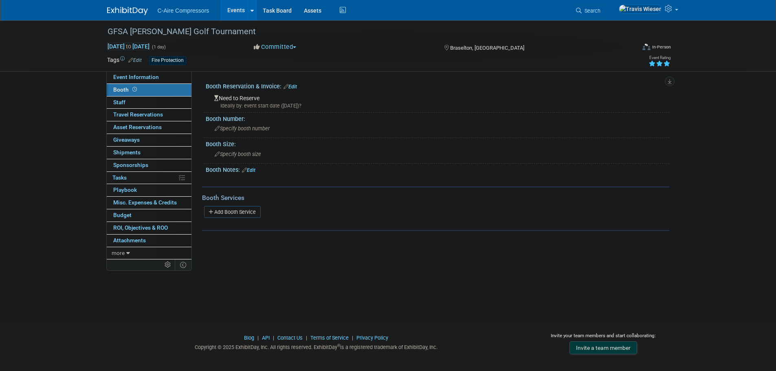
click at [277, 295] on div "GFSA Bob McCullough Golf Tournament Oct 24, 2025 to Oct 24, 2025 (1 day) Oct 24…" at bounding box center [388, 163] width 776 height 287
click at [142, 74] on span "Event Information" at bounding box center [136, 77] width 46 height 7
